Goal: Task Accomplishment & Management: Use online tool/utility

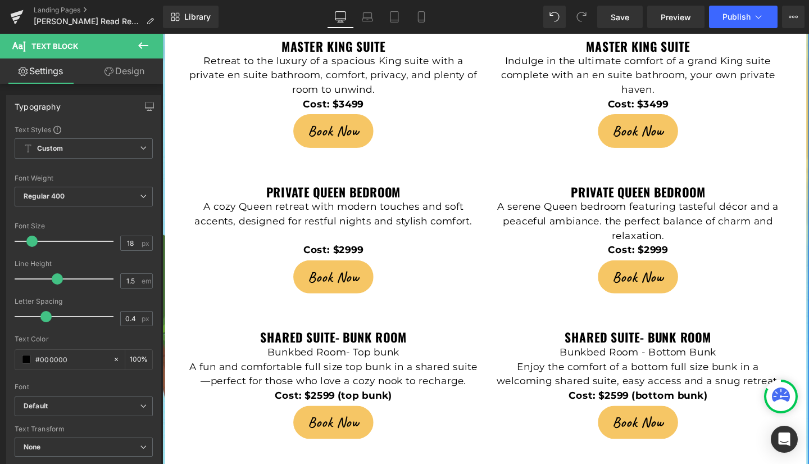
scroll to position [2498, 0]
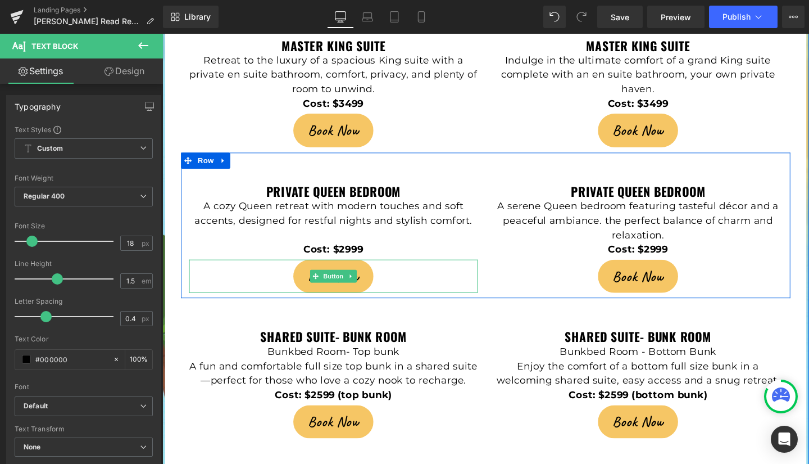
click at [310, 271] on link "Book Now" at bounding box center [342, 288] width 84 height 35
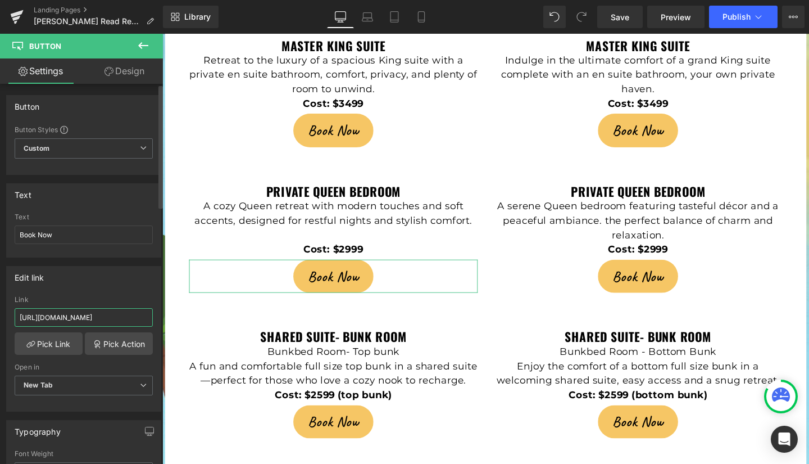
scroll to position [0, 41]
drag, startPoint x: 17, startPoint y: 316, endPoint x: 151, endPoint y: 317, distance: 133.2
click at [151, 317] on div "[URL][DOMAIN_NAME] Link [URL][DOMAIN_NAME] Pick Link Pick Action Current Tab Ne…" at bounding box center [84, 353] width 154 height 115
click at [18, 237] on input "Book Now" at bounding box center [84, 234] width 138 height 19
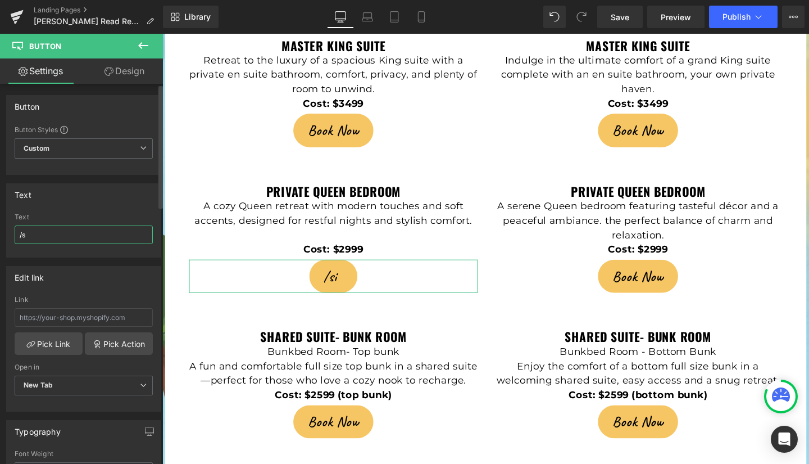
type input "/"
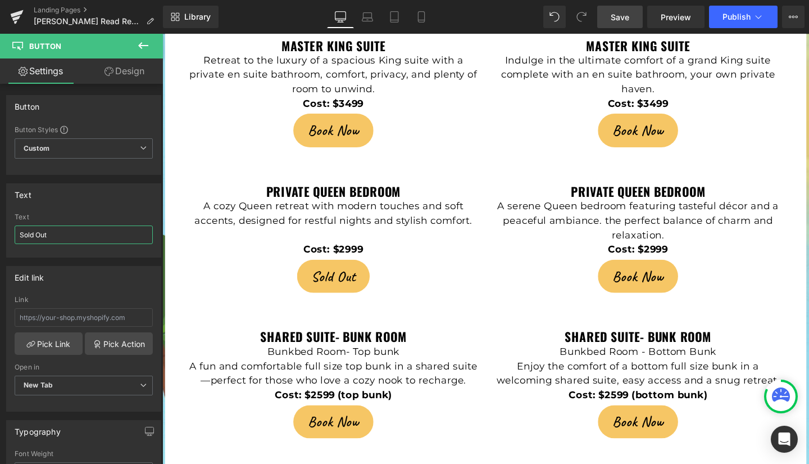
type input "Sold Out"
click at [616, 17] on span "Save" at bounding box center [620, 17] width 19 height 12
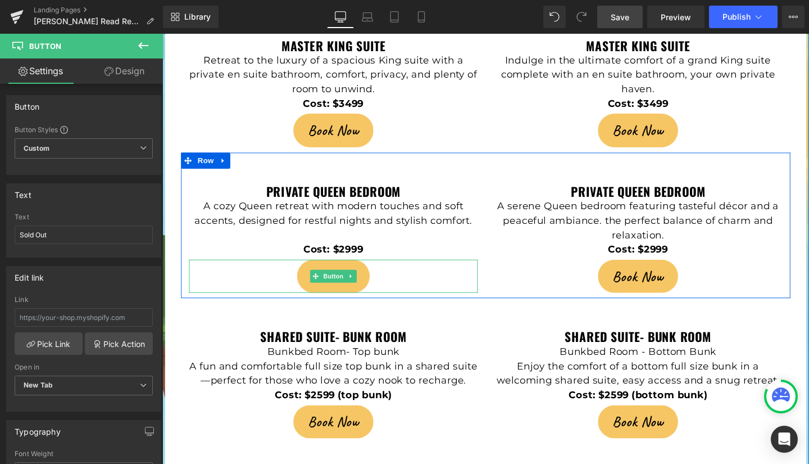
click at [314, 271] on link "Sold Out" at bounding box center [342, 288] width 76 height 35
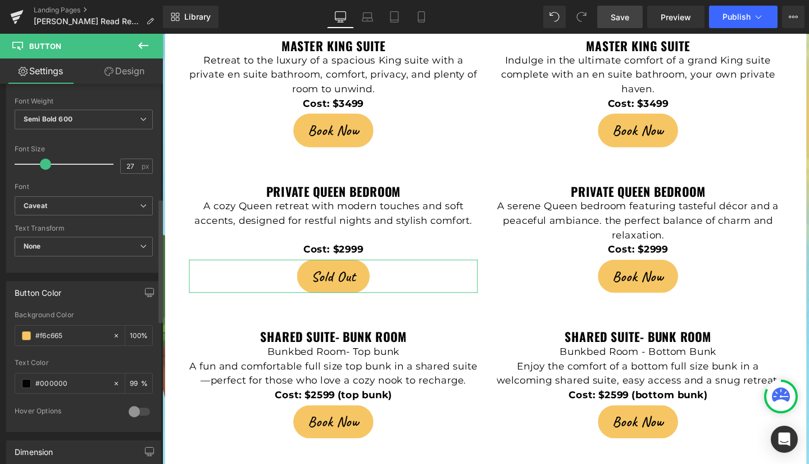
scroll to position [353, 0]
click at [79, 333] on input "#f6c665" at bounding box center [71, 335] width 72 height 12
click at [24, 336] on span at bounding box center [26, 334] width 9 height 9
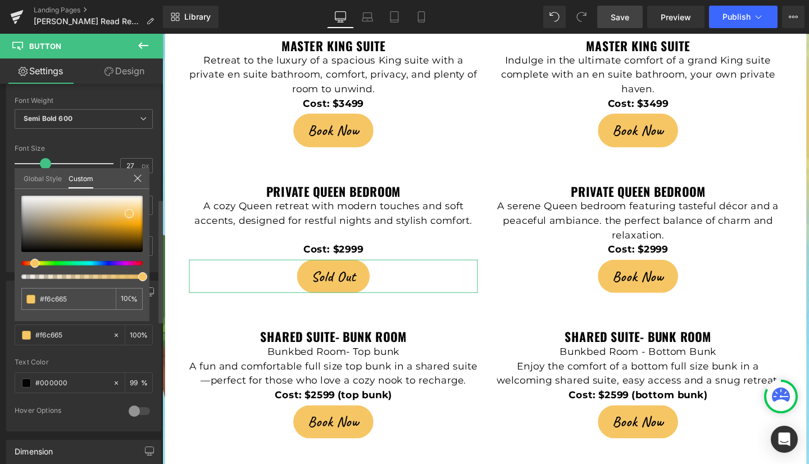
click at [66, 275] on div at bounding box center [77, 276] width 121 height 4
type input "40"
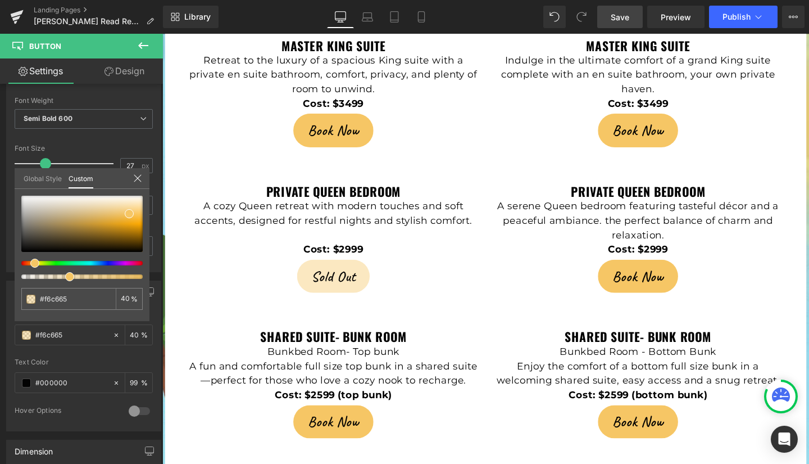
click at [616, 21] on span "Save" at bounding box center [620, 17] width 19 height 12
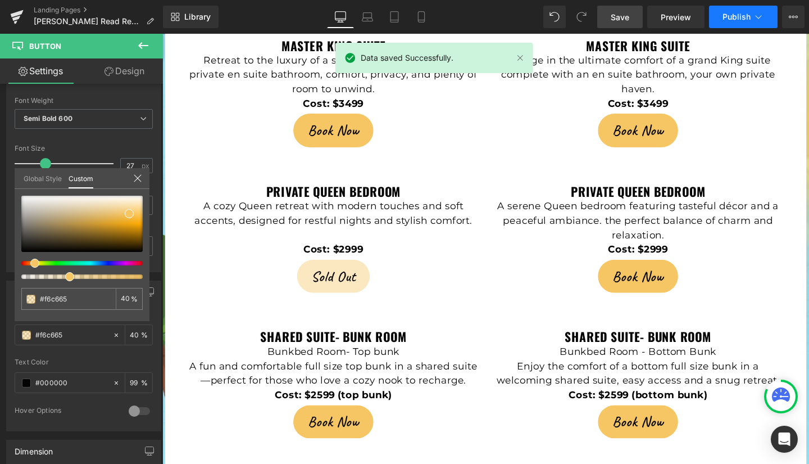
click at [735, 15] on span "Publish" at bounding box center [737, 16] width 28 height 9
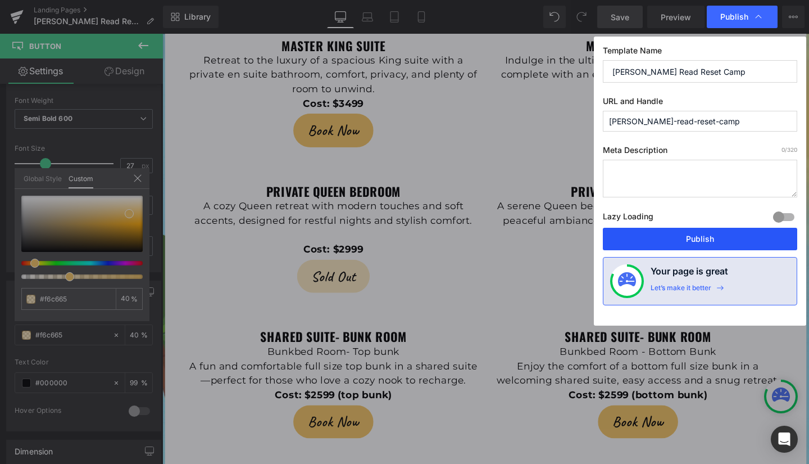
click at [704, 237] on button "Publish" at bounding box center [700, 239] width 194 height 22
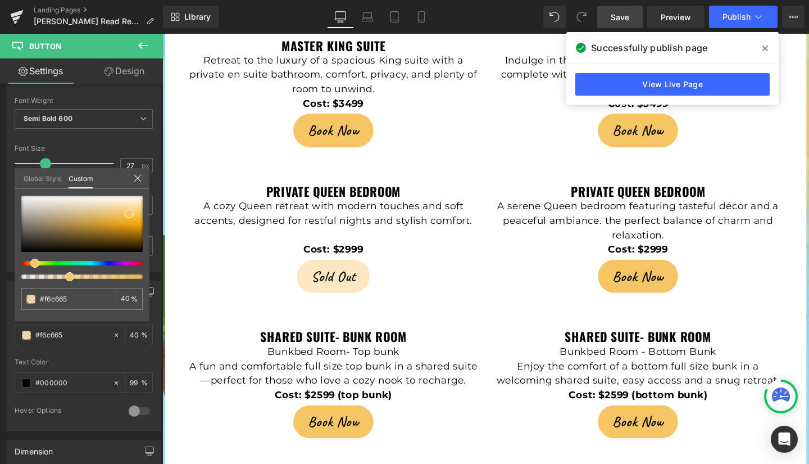
click at [798, 135] on div at bounding box center [502, 260] width 680 height 452
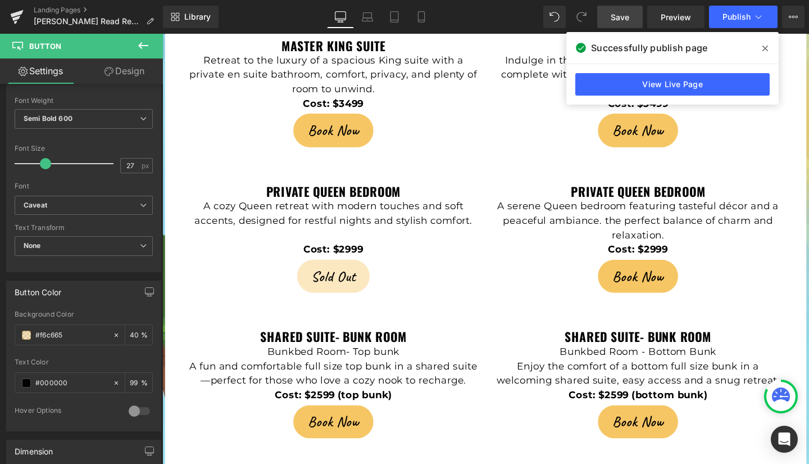
click at [765, 48] on icon at bounding box center [766, 49] width 6 height 6
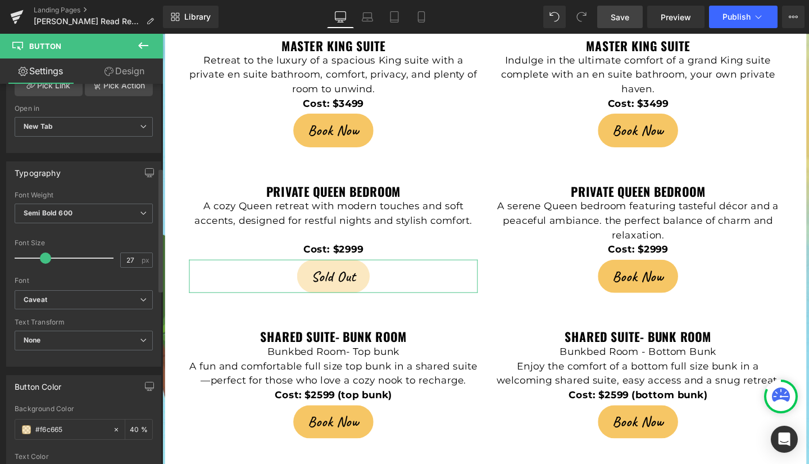
scroll to position [255, 0]
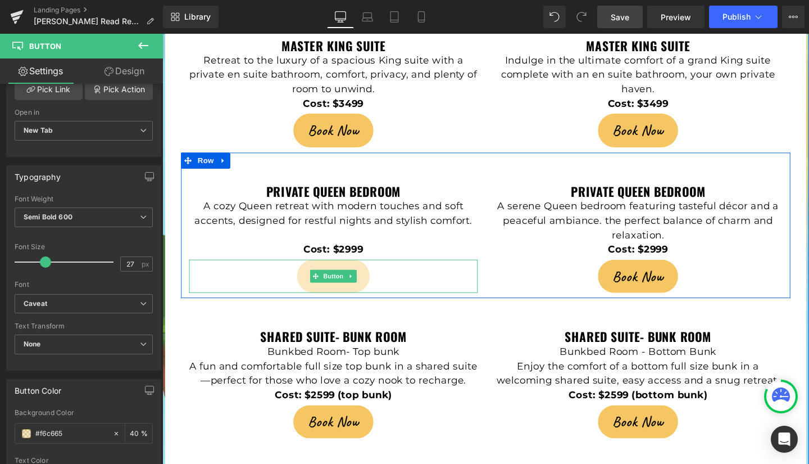
click at [256, 271] on div "Sold Out" at bounding box center [342, 288] width 303 height 35
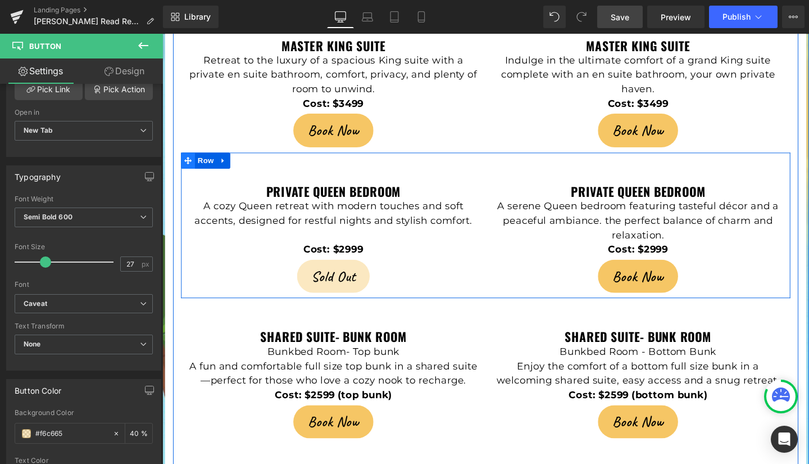
click at [189, 158] on span at bounding box center [189, 166] width 15 height 17
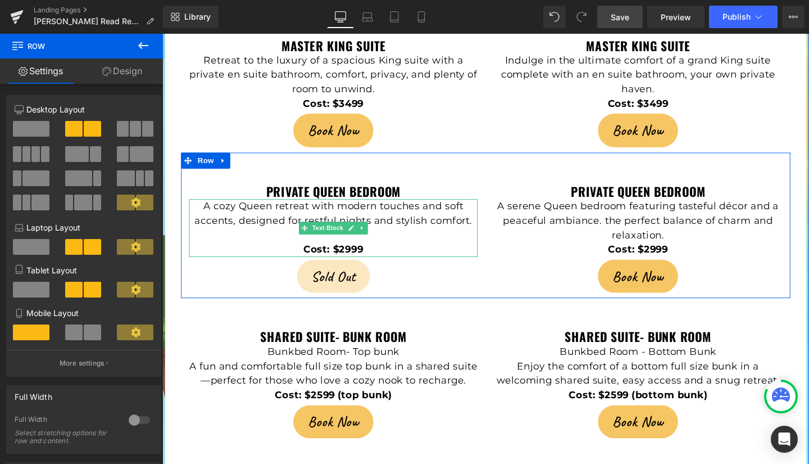
click at [229, 253] on p "Cost: $2999" at bounding box center [342, 260] width 303 height 15
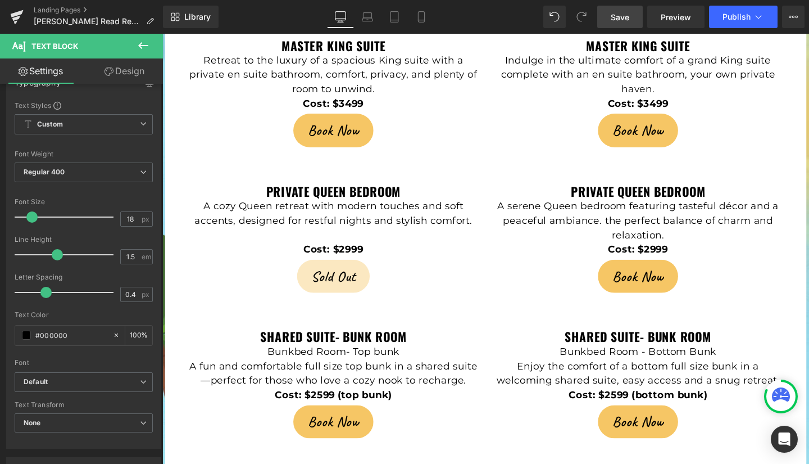
scroll to position [0, 0]
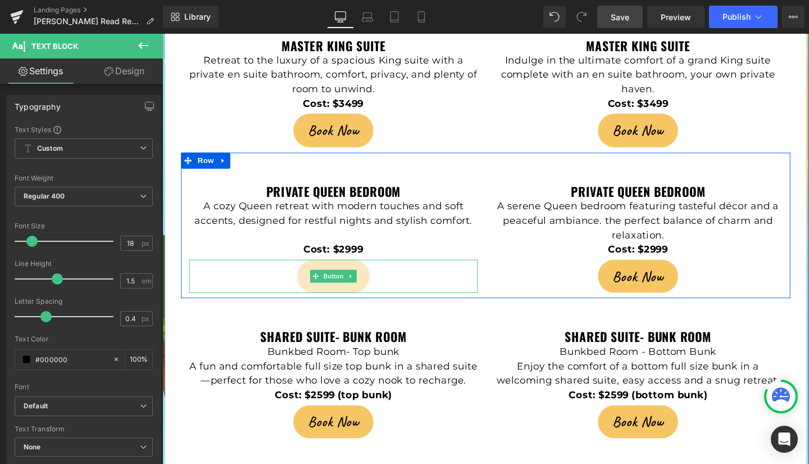
click at [247, 271] on div "Sold Out" at bounding box center [342, 288] width 303 height 35
